Goal: Task Accomplishment & Management: Use online tool/utility

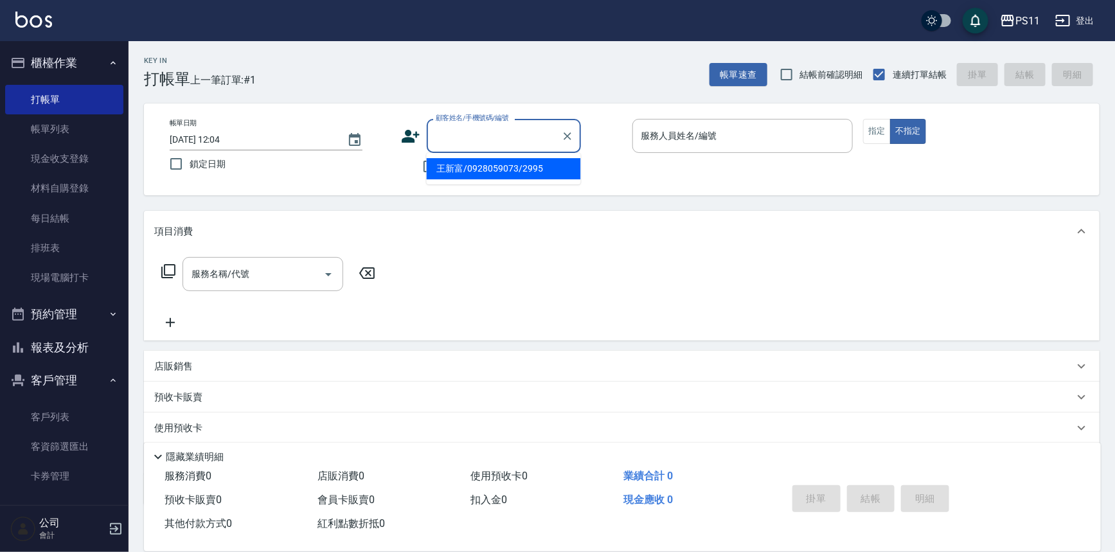
click at [510, 143] on input "顧客姓名/手機號碼/編號" at bounding box center [493, 136] width 123 height 22
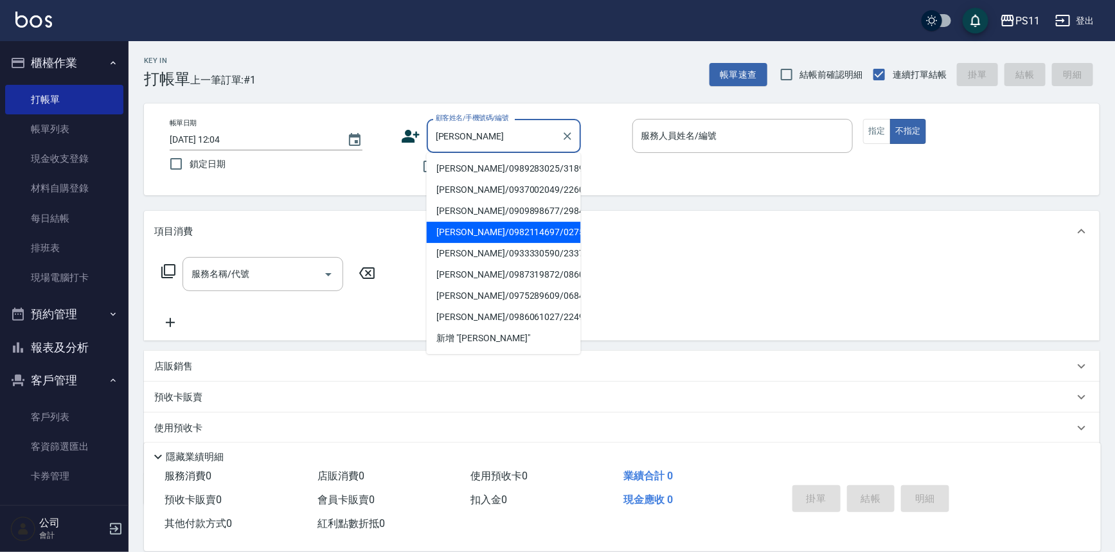
click at [514, 233] on li "[PERSON_NAME]/0982114697/0275" at bounding box center [504, 232] width 154 height 21
type input "[PERSON_NAME]/0982114697/0275"
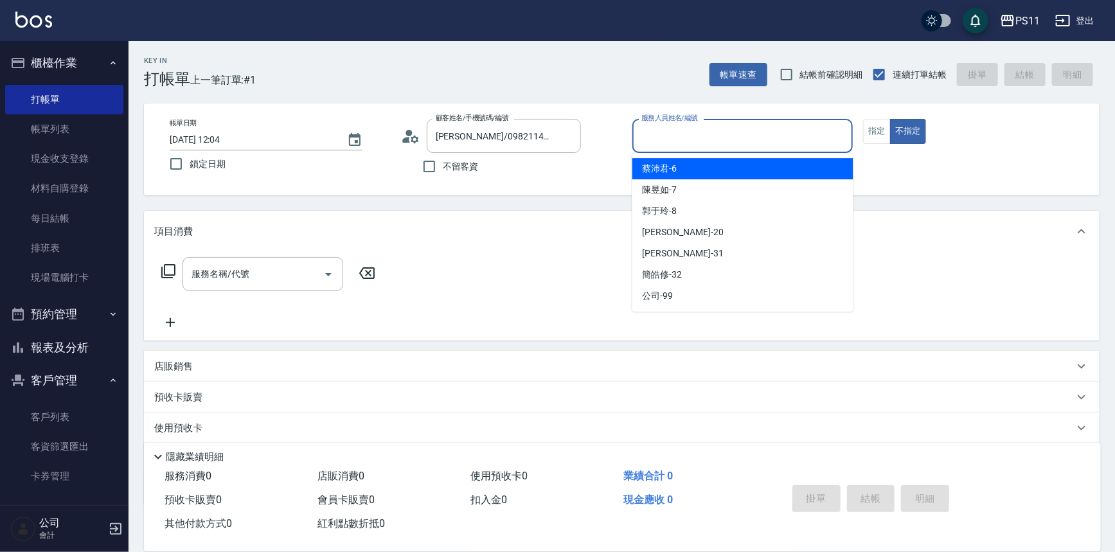
click at [714, 138] on input "服務人員姓名/編號" at bounding box center [742, 136] width 209 height 22
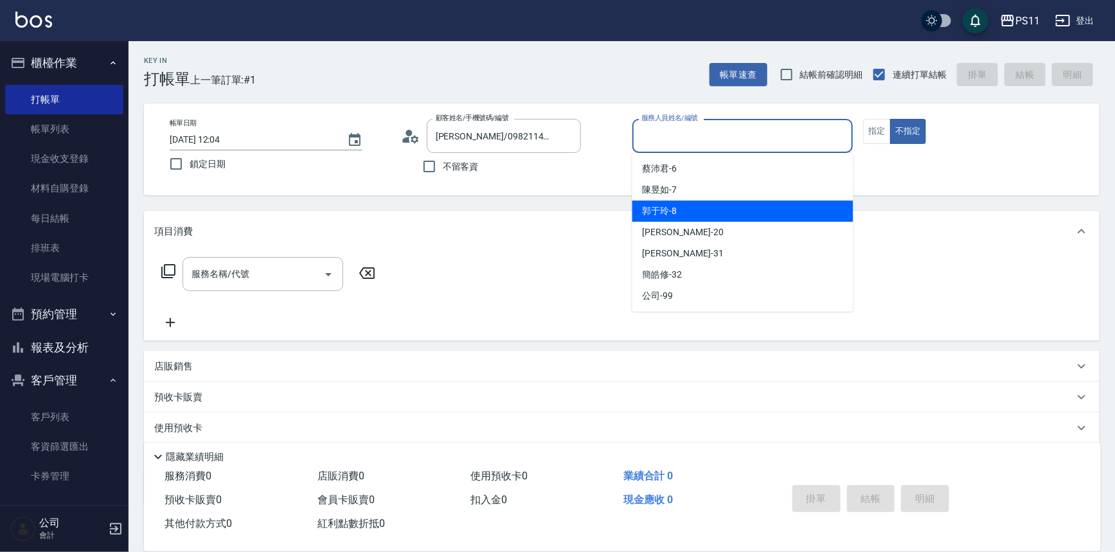
click at [697, 210] on div "[PERSON_NAME]-8" at bounding box center [742, 210] width 221 height 21
type input "[PERSON_NAME]-8"
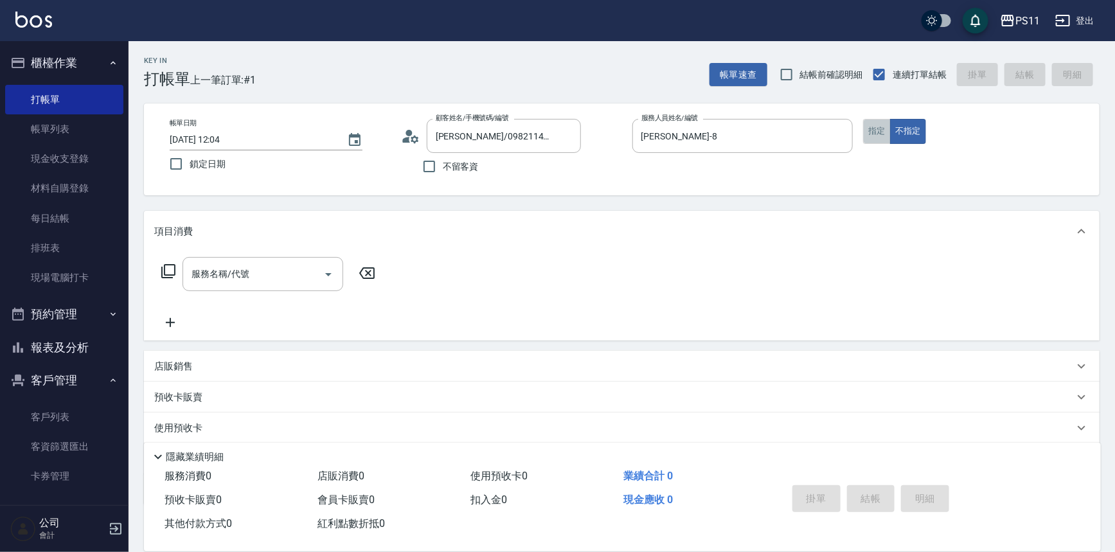
click at [884, 135] on button "指定" at bounding box center [877, 131] width 28 height 25
click at [166, 274] on icon at bounding box center [168, 270] width 15 height 15
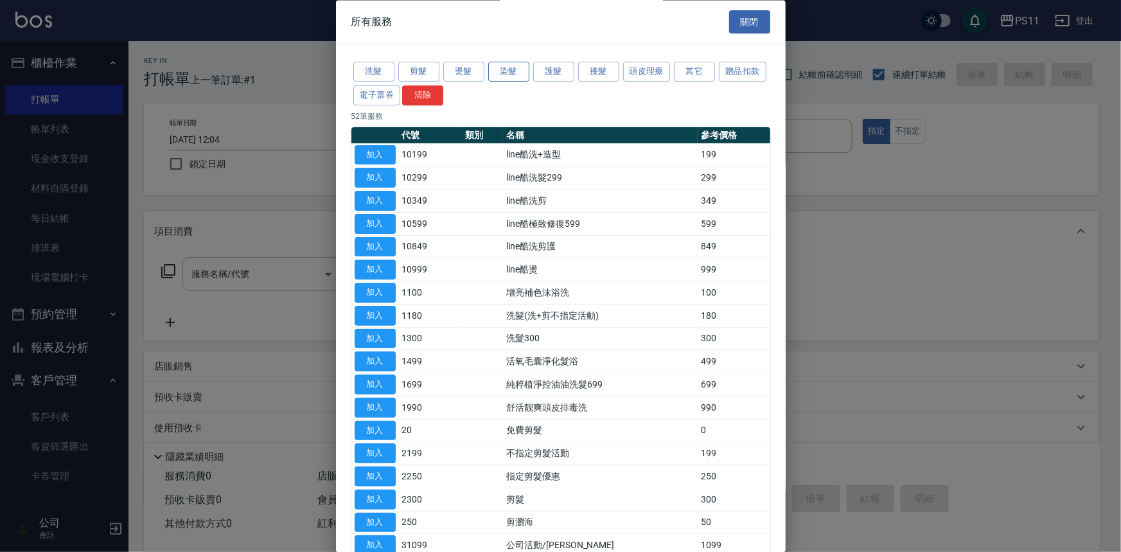
click at [522, 75] on button "染髮" at bounding box center [508, 72] width 41 height 20
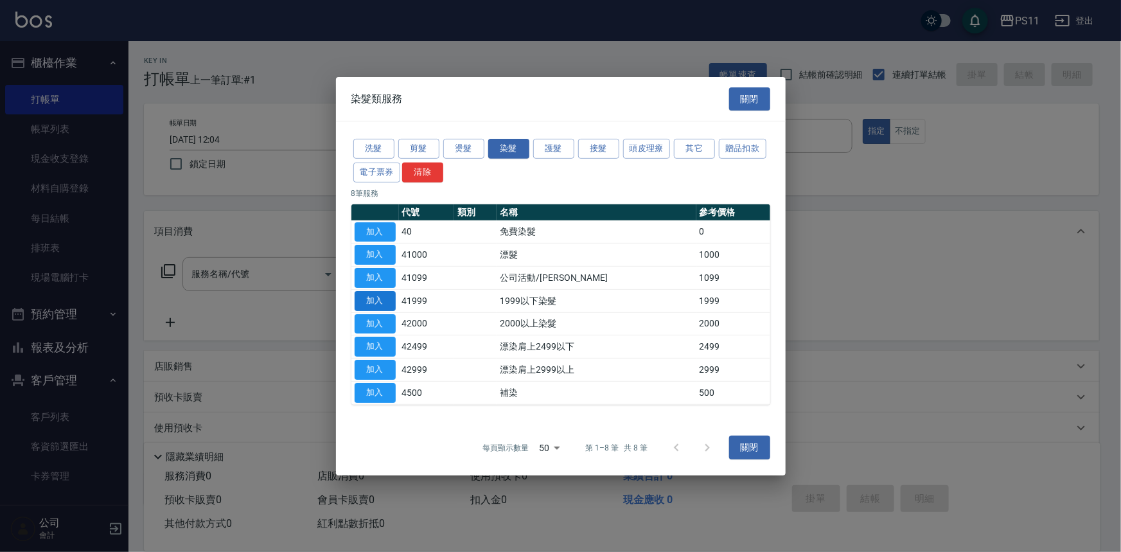
click at [385, 301] on button "加入" at bounding box center [375, 301] width 41 height 20
type input "1999以下染髮(41999)"
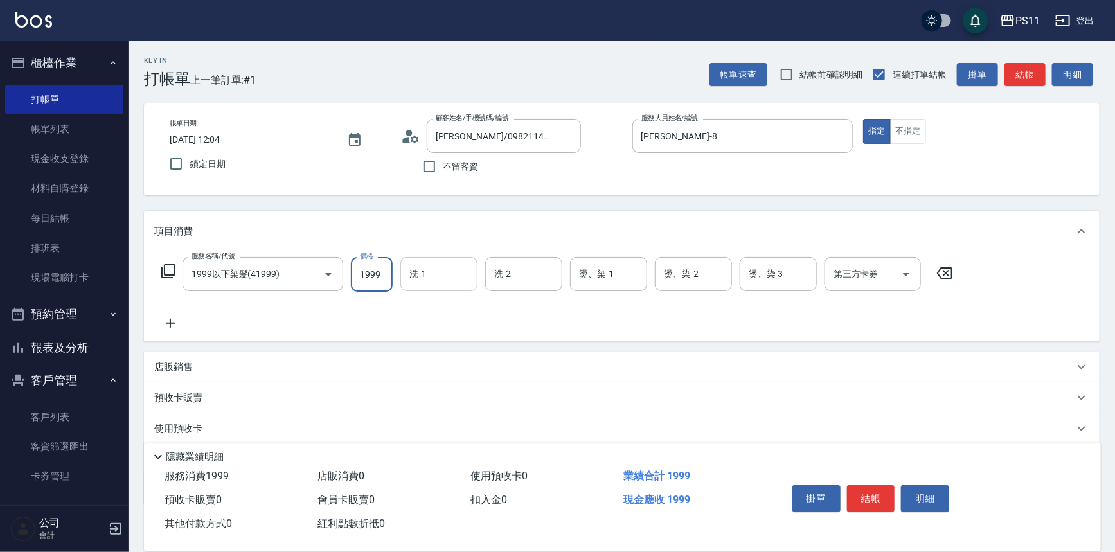
drag, startPoint x: 385, startPoint y: 268, endPoint x: 419, endPoint y: 265, distance: 34.2
click at [386, 268] on input "1999" at bounding box center [372, 274] width 42 height 35
type input "2000"
type input "[PERSON_NAME]-20"
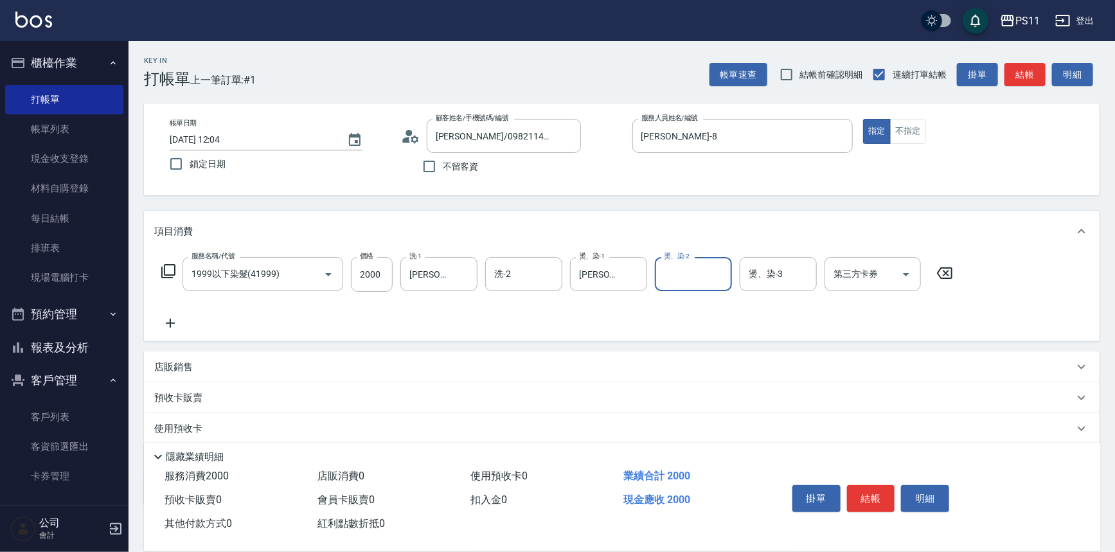
drag, startPoint x: 150, startPoint y: 332, endPoint x: 194, endPoint y: 329, distance: 44.4
click at [150, 332] on div "服務名稱/代號 1999以下染髮(41999) 服務名稱/代號 價格 2000 價格 洗-1 [PERSON_NAME]-20 洗-1 洗-2 洗-2 燙、染…" at bounding box center [622, 296] width 956 height 89
click at [166, 321] on icon at bounding box center [170, 323] width 32 height 15
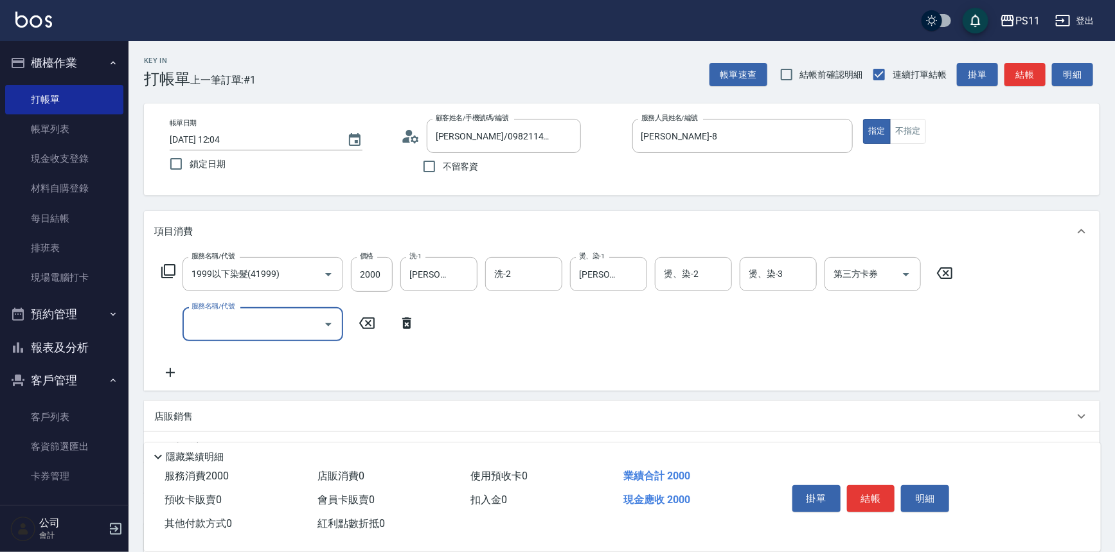
click at [267, 337] on div "服務名稱/代號" at bounding box center [263, 324] width 161 height 34
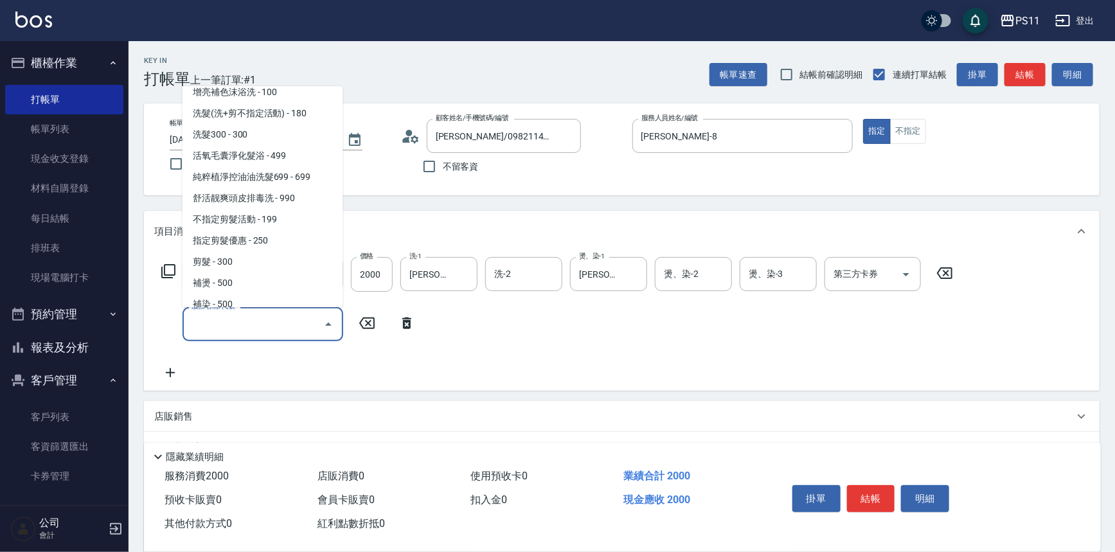
scroll to position [116, 0]
click at [232, 251] on span "剪髮 - 300" at bounding box center [263, 261] width 161 height 21
type input "剪髮(2300)"
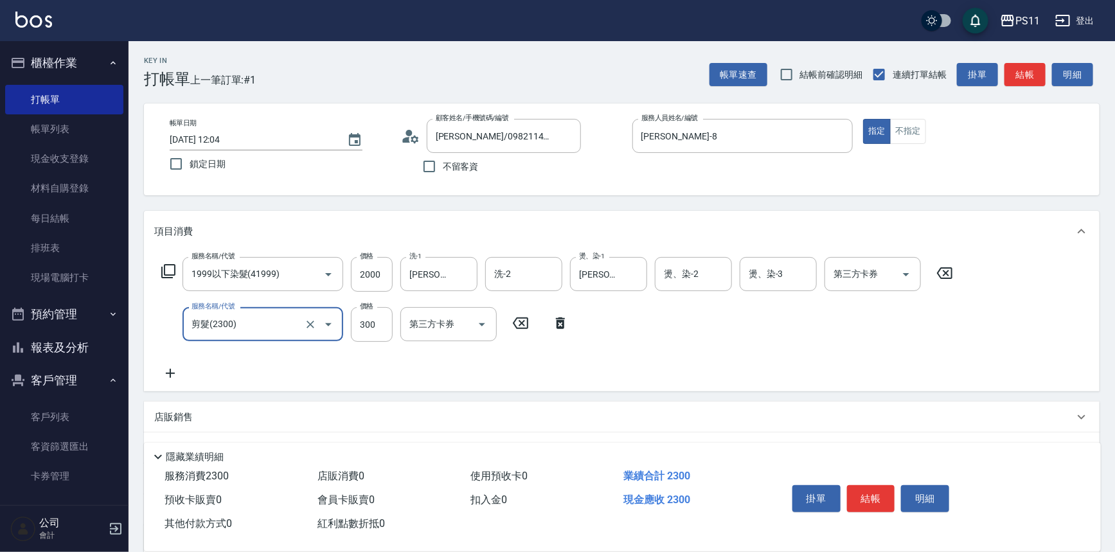
scroll to position [124, 0]
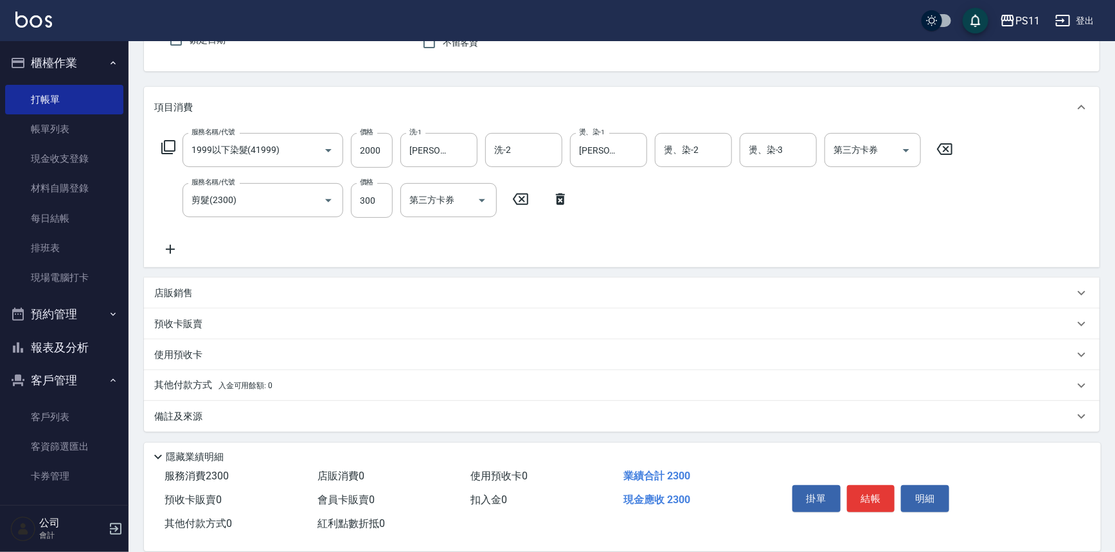
click at [170, 256] on icon at bounding box center [170, 249] width 32 height 15
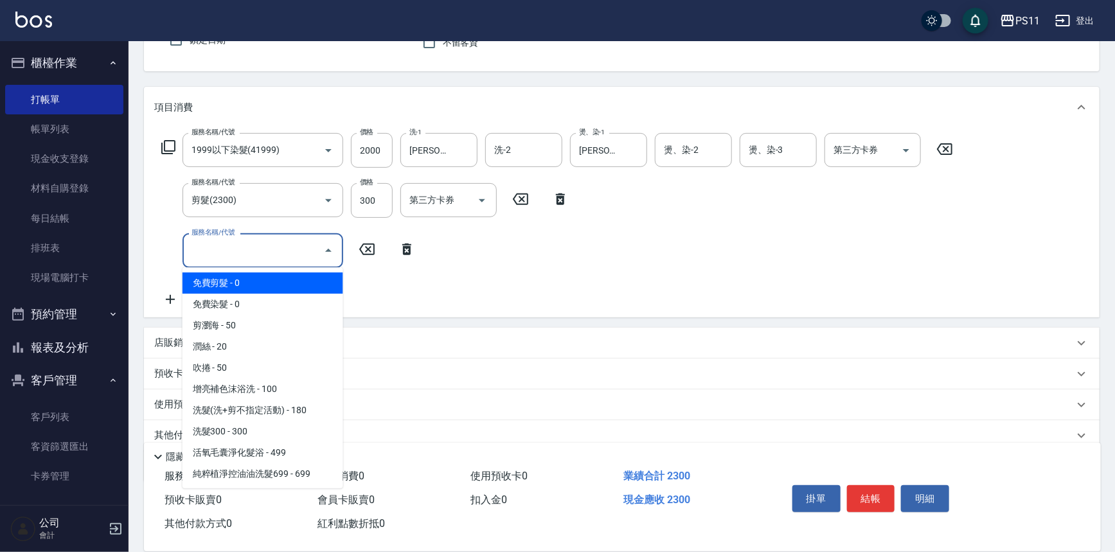
click at [245, 241] on input "服務名稱/代號" at bounding box center [253, 250] width 130 height 22
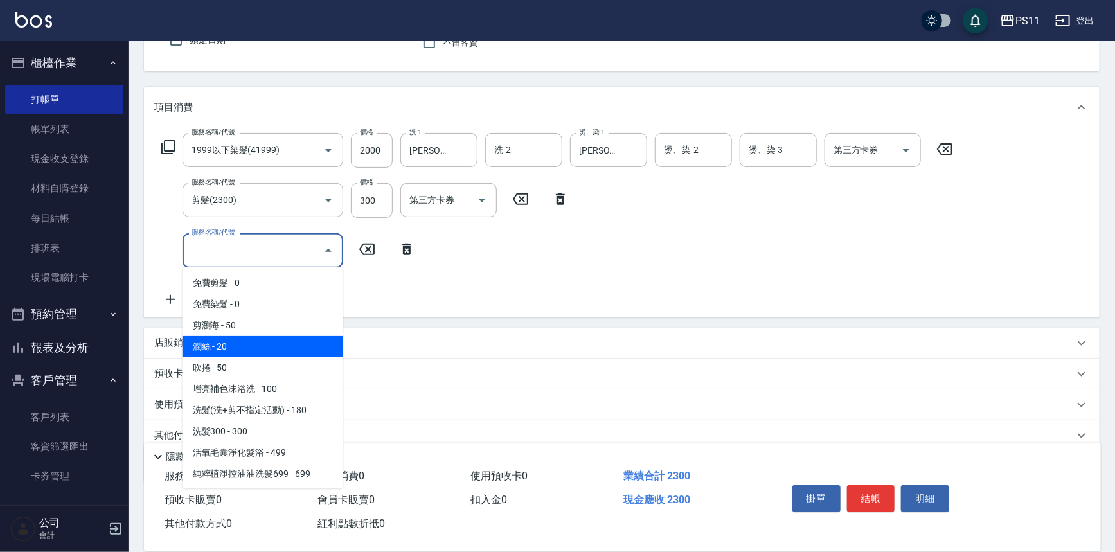
click at [270, 345] on span "潤絲 - 20" at bounding box center [263, 346] width 161 height 21
type input "潤絲(820)"
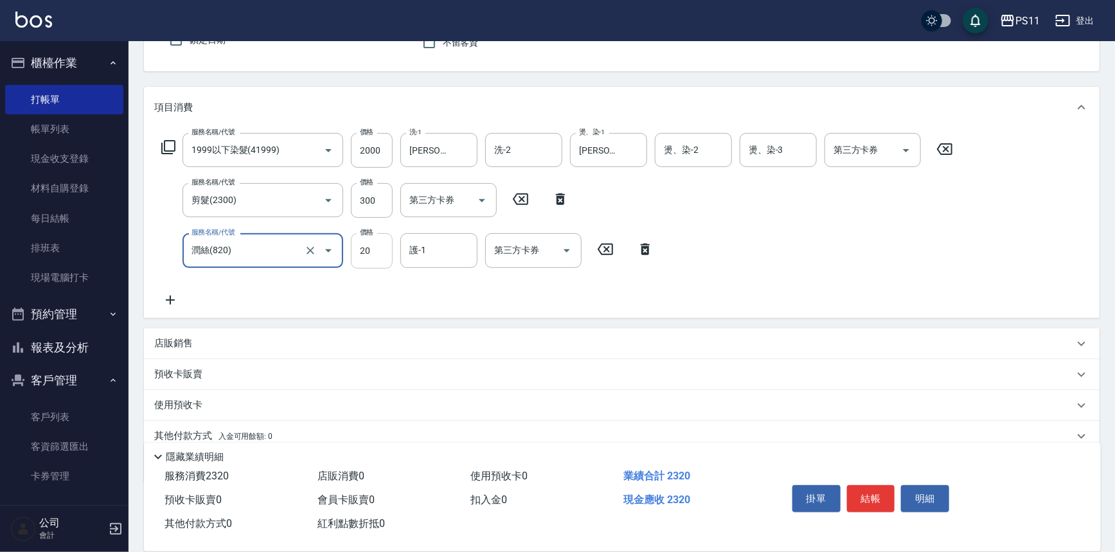
click at [351, 247] on input "20" at bounding box center [372, 250] width 42 height 35
type input "100"
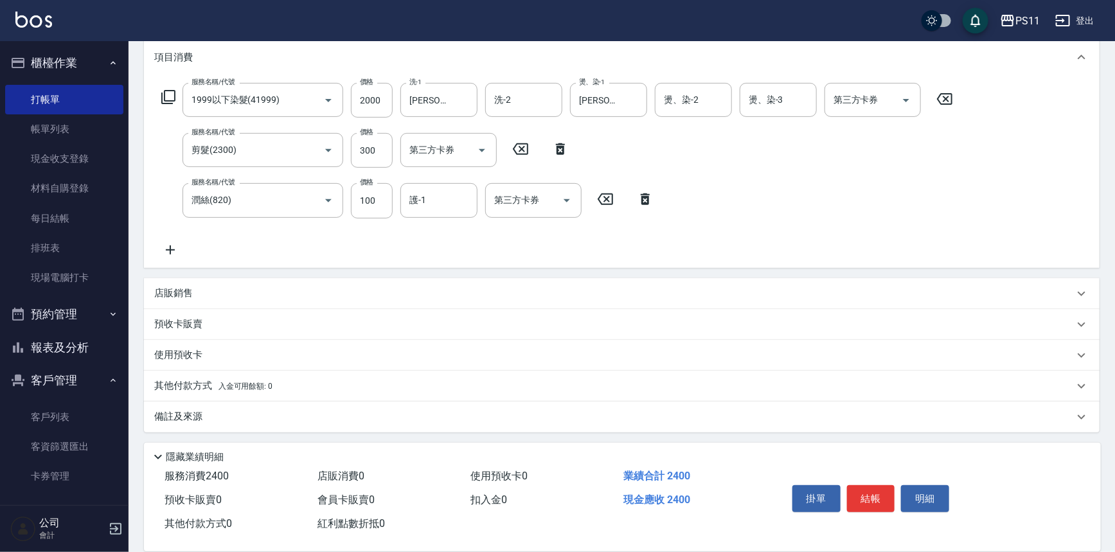
click at [175, 383] on p "其他付款方式 入金可用餘額: 0" at bounding box center [213, 386] width 118 height 14
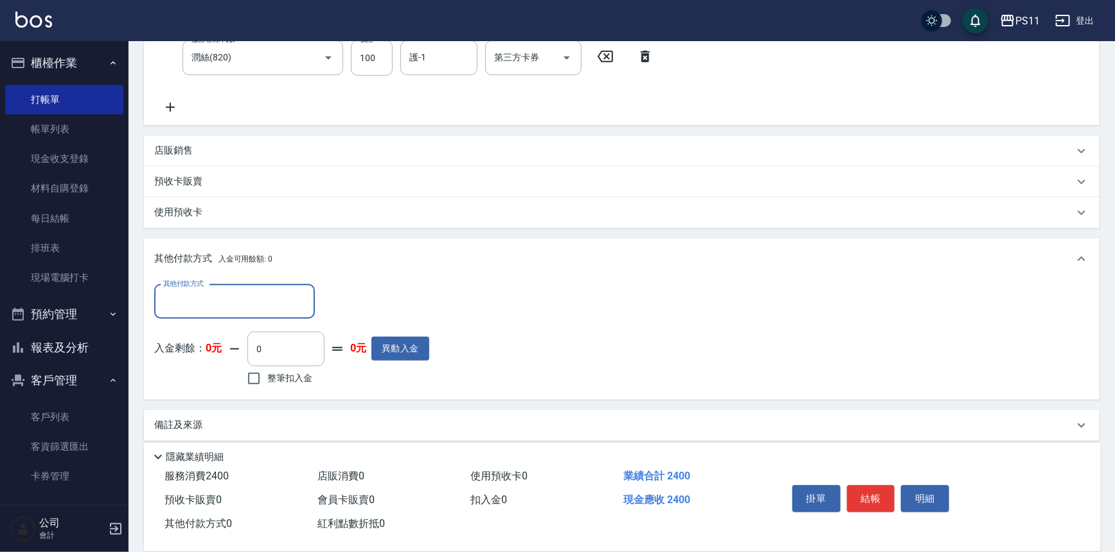
scroll to position [319, 0]
click at [213, 299] on input "其他付款方式" at bounding box center [234, 299] width 149 height 22
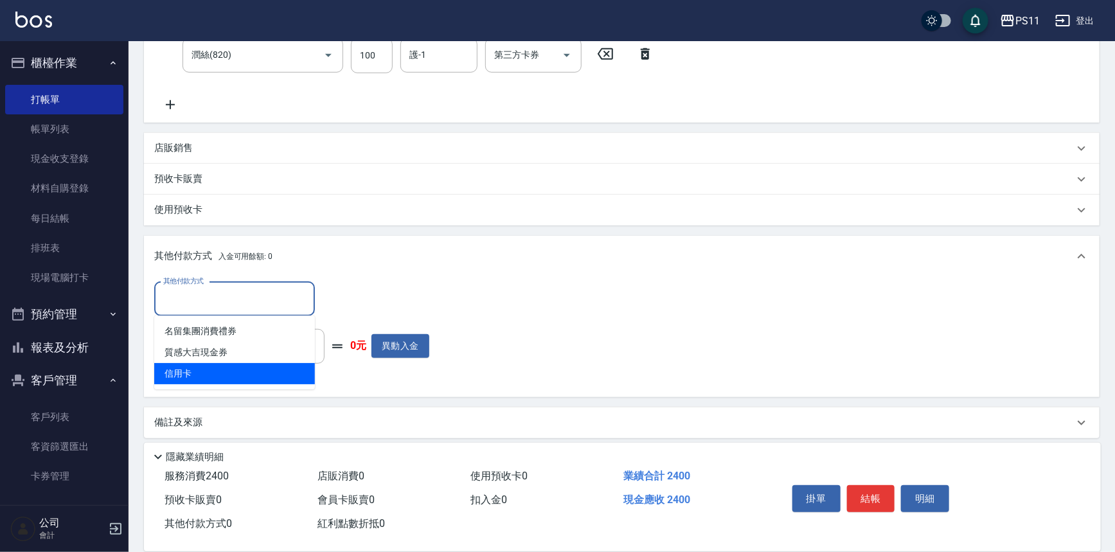
click at [222, 372] on span "信用卡" at bounding box center [234, 373] width 161 height 21
type input "信用卡"
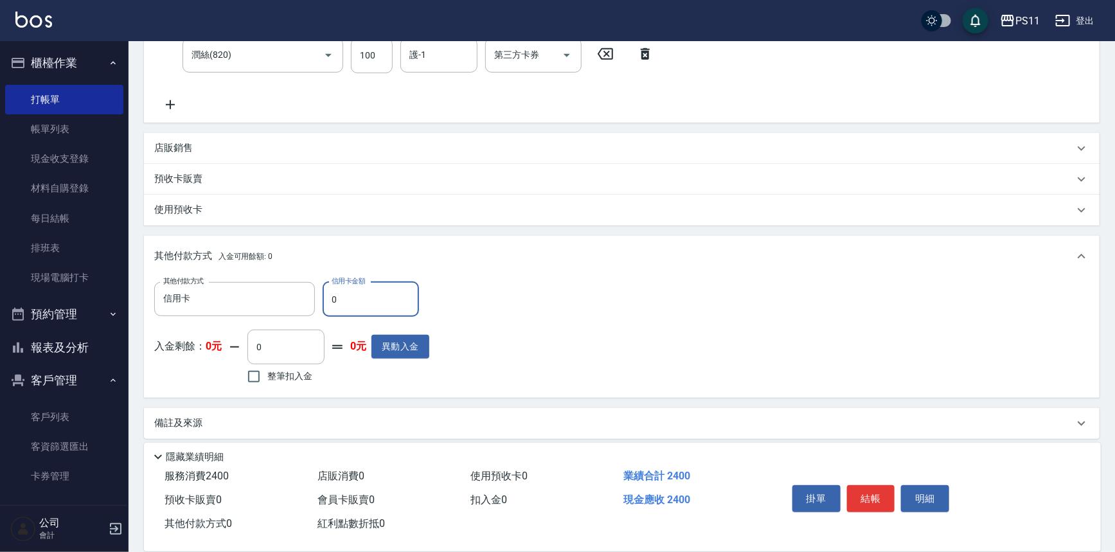
drag, startPoint x: 206, startPoint y: 294, endPoint x: 83, endPoint y: 323, distance: 126.0
click at [96, 319] on div "PS11 登出 櫃檯作業 打帳單 帳單列表 現金收支登錄 材料自購登錄 每日結帳 排班表 現場電腦打卡 預約管理 預約管理 單日預約紀錄 單週預約紀錄 報表及…" at bounding box center [557, 120] width 1115 height 879
type input "2400"
click at [879, 492] on button "結帳" at bounding box center [871, 498] width 48 height 27
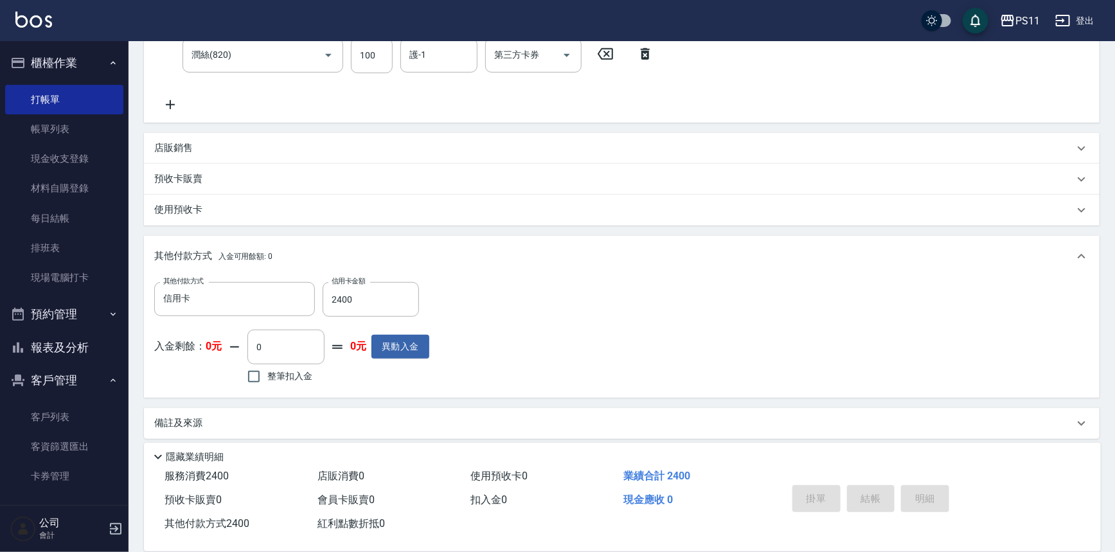
type input "[DATE] 13:07"
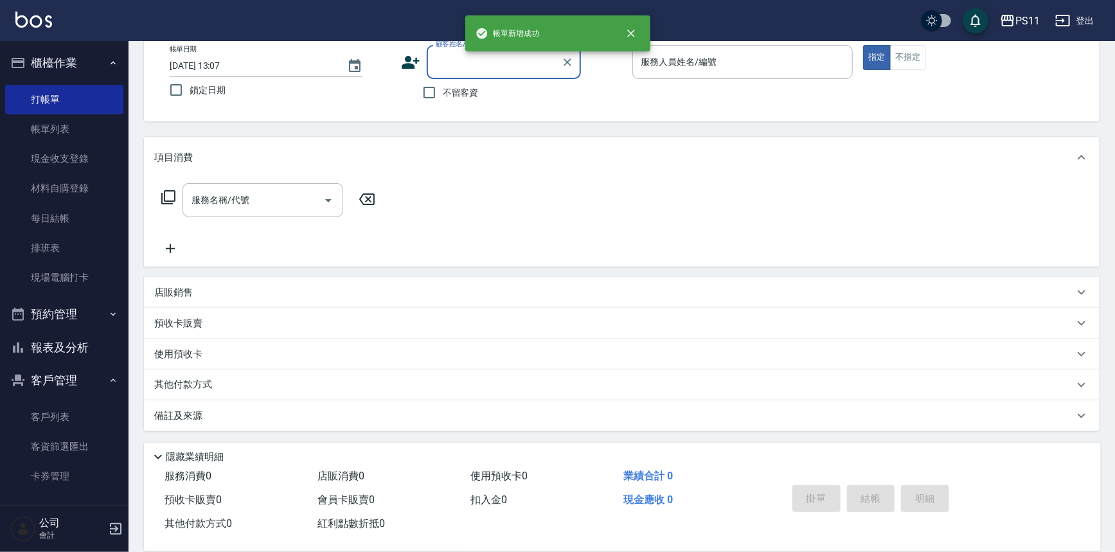
scroll to position [0, 0]
